Goal: Information Seeking & Learning: Learn about a topic

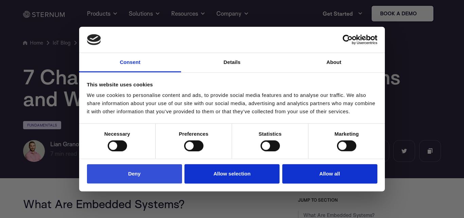
click at [155, 178] on button "Deny" at bounding box center [134, 173] width 95 height 19
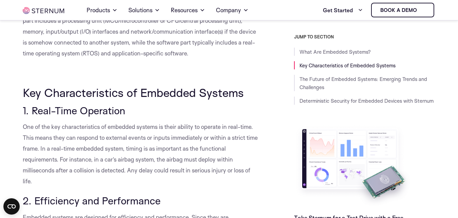
scroll to position [299, 0]
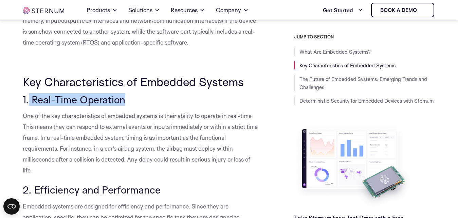
drag, startPoint x: 30, startPoint y: 98, endPoint x: 126, endPoint y: 103, distance: 96.2
click at [126, 103] on h3 "1. Real-Time Operation" at bounding box center [141, 100] width 236 height 12
copy span "Real-Time Operation"
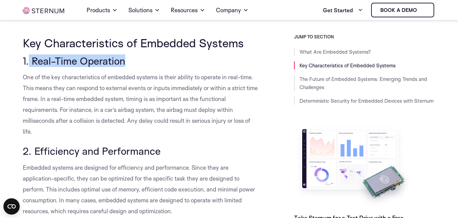
scroll to position [343, 0]
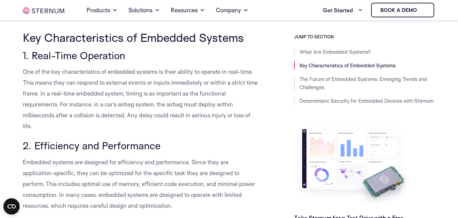
click at [23, 70] on span "One of the key characteristics of embedded systems is their ability to operate …" at bounding box center [140, 98] width 235 height 61
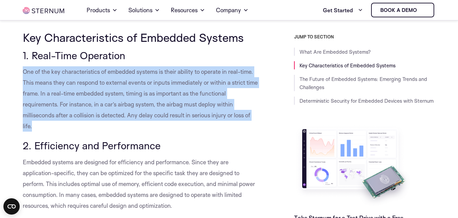
click at [23, 70] on span "One of the key characteristics of embedded systems is their ability to operate …" at bounding box center [140, 98] width 235 height 61
copy div "One of the key characteristics of embedded systems is their ability to operate …"
click at [111, 130] on p "One of the key characteristics of embedded systems is their ability to operate …" at bounding box center [141, 98] width 236 height 65
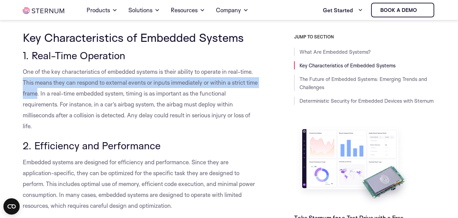
drag, startPoint x: 23, startPoint y: 83, endPoint x: 51, endPoint y: 94, distance: 30.4
click at [51, 94] on span "One of the key characteristics of embedded systems is their ability to operate …" at bounding box center [140, 98] width 235 height 61
copy span "This means they can respond to external events or inputs immediately or within …"
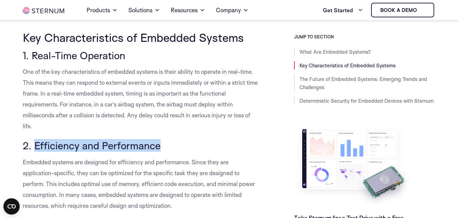
drag, startPoint x: 34, startPoint y: 146, endPoint x: 160, endPoint y: 143, distance: 126.6
click at [160, 143] on h3 "2. Efficiency and Performance" at bounding box center [141, 146] width 236 height 12
copy span "Efficiency and Performance"
click at [216, 144] on h3 "2. Efficiency and Performance" at bounding box center [141, 146] width 236 height 12
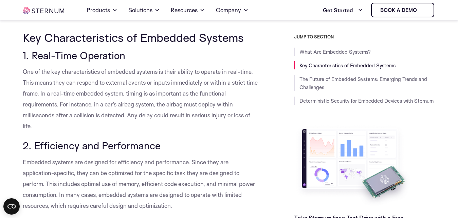
scroll to position [365, 0]
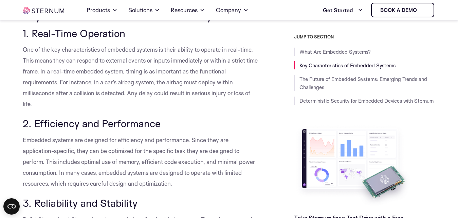
click at [68, 150] on span "Embedded systems are designed for efficiency and performance. Since they are ap…" at bounding box center [139, 161] width 232 height 51
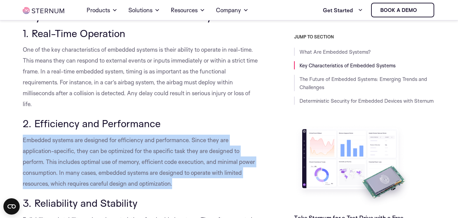
click at [68, 150] on span "Embedded systems are designed for efficiency and performance. Since they are ap…" at bounding box center [139, 161] width 232 height 51
copy div "Embedded systems are designed for efficiency and performance. Since they are ap…"
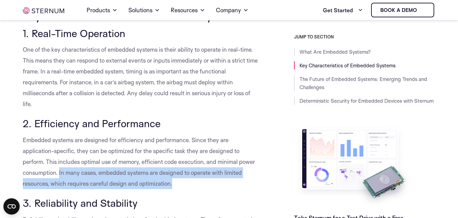
drag, startPoint x: 59, startPoint y: 172, endPoint x: 174, endPoint y: 186, distance: 116.5
click at [174, 186] on p "Embedded systems are designed for efficiency and performance. Since they are ap…" at bounding box center [141, 161] width 236 height 54
copy span "In many cases, embedded systems are designed to operate with limited resources,…"
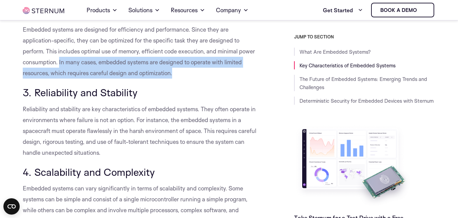
scroll to position [481, 0]
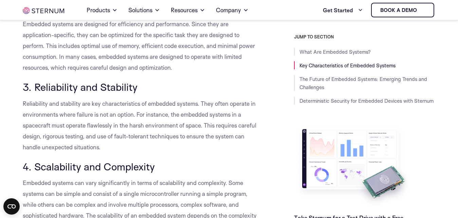
click at [52, 87] on span "3. Reliability and Stability" at bounding box center [80, 86] width 115 height 13
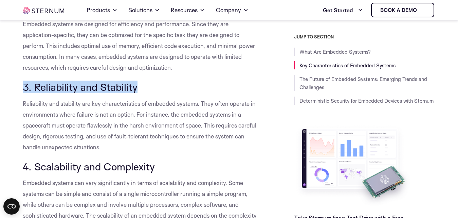
click at [52, 87] on span "3. Reliability and Stability" at bounding box center [80, 86] width 115 height 13
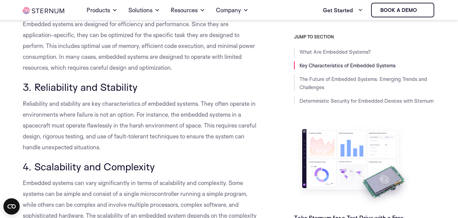
click at [34, 87] on span "3. Reliability and Stability" at bounding box center [80, 86] width 115 height 13
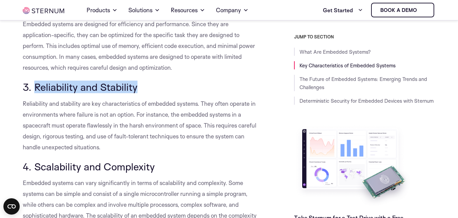
copy span "Reliability and Stability"
